Goal: Information Seeking & Learning: Learn about a topic

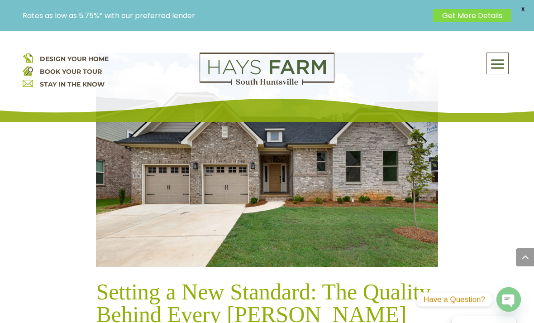
scroll to position [1263, 0]
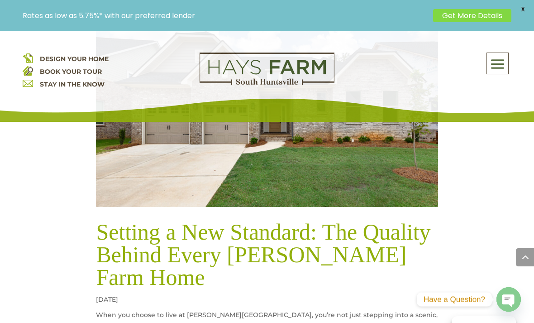
click at [408, 219] on link "Setting a New Standard: The Quality Behind Every [PERSON_NAME] Farm Home" at bounding box center [263, 254] width 334 height 71
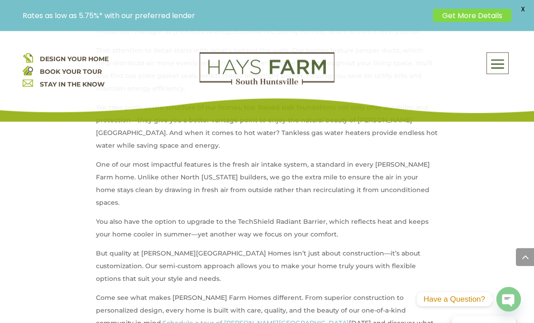
scroll to position [551, 0]
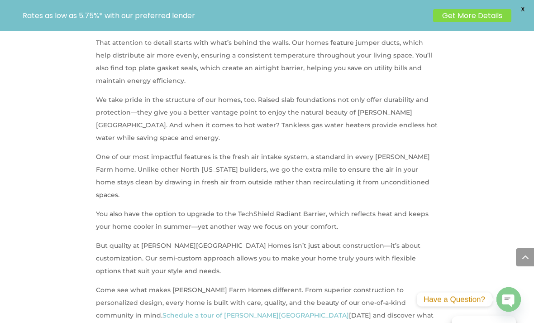
click at [523, 12] on span "X" at bounding box center [523, 9] width 14 height 14
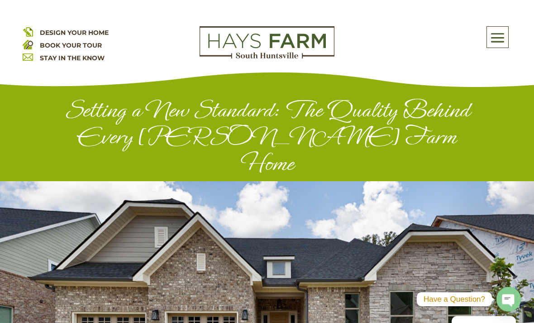
scroll to position [17, 0]
